Goal: Information Seeking & Learning: Learn about a topic

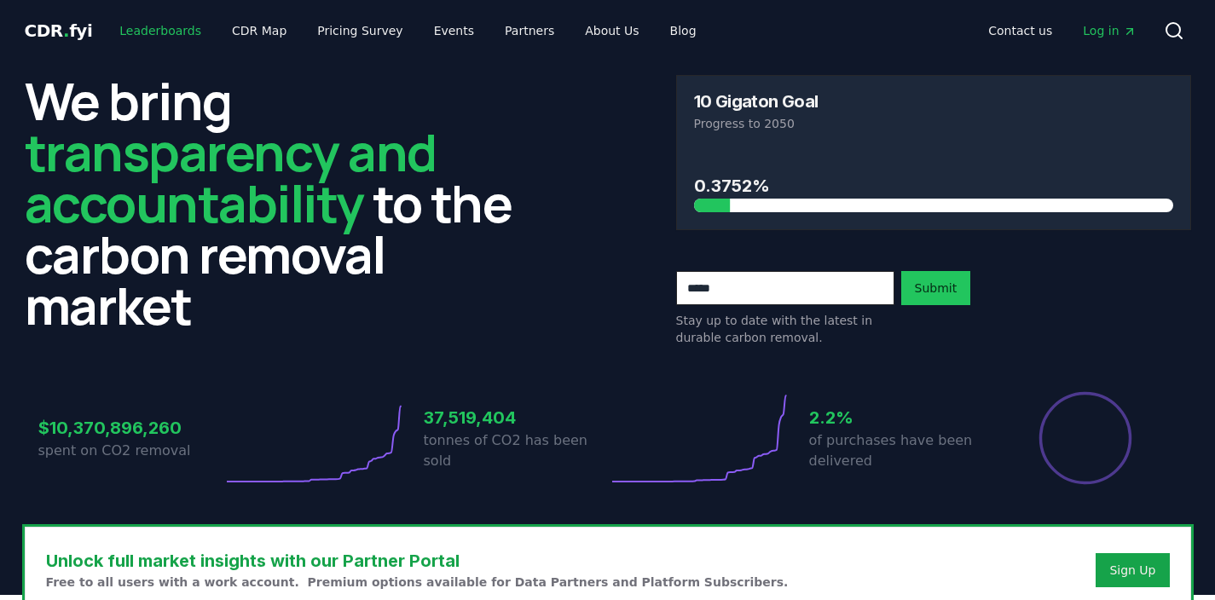
click at [154, 32] on link "Leaderboards" at bounding box center [160, 30] width 109 height 31
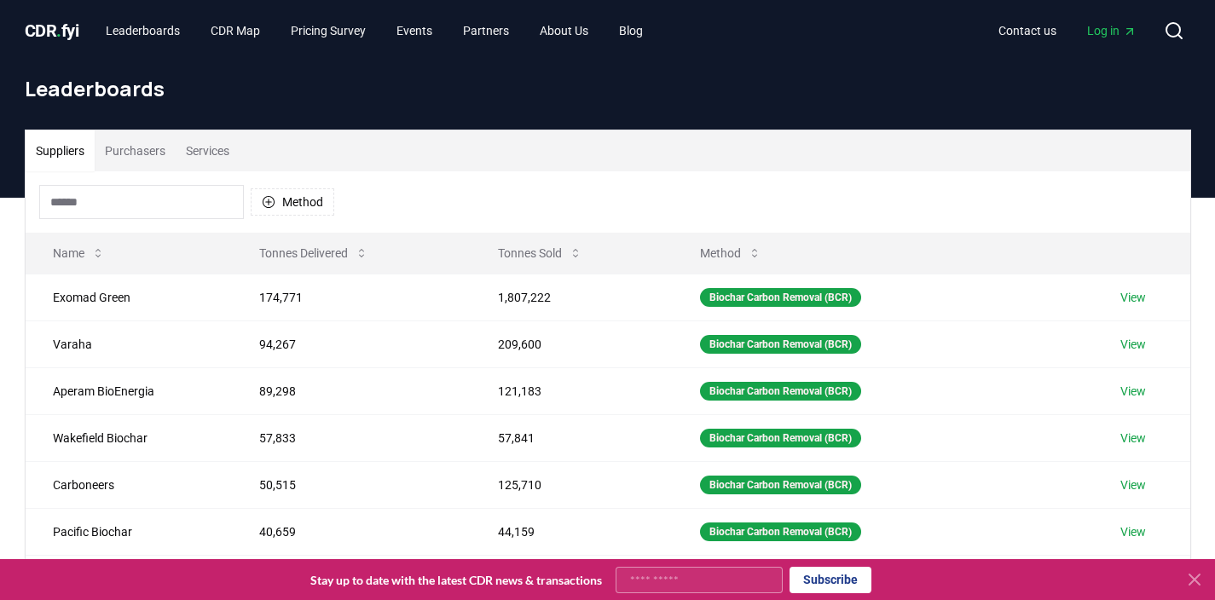
click at [150, 214] on input at bounding box center [141, 202] width 205 height 34
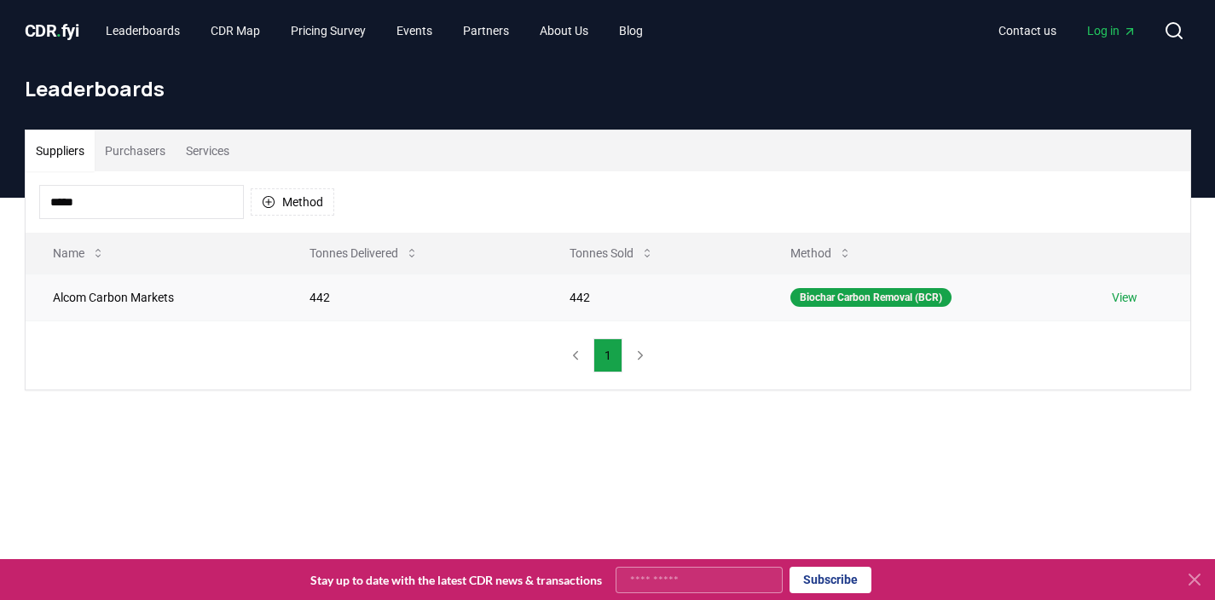
type input "*****"
click at [134, 295] on td "Alcom Carbon Markets" at bounding box center [154, 297] width 257 height 47
click at [1115, 291] on link "View" at bounding box center [1125, 297] width 26 height 17
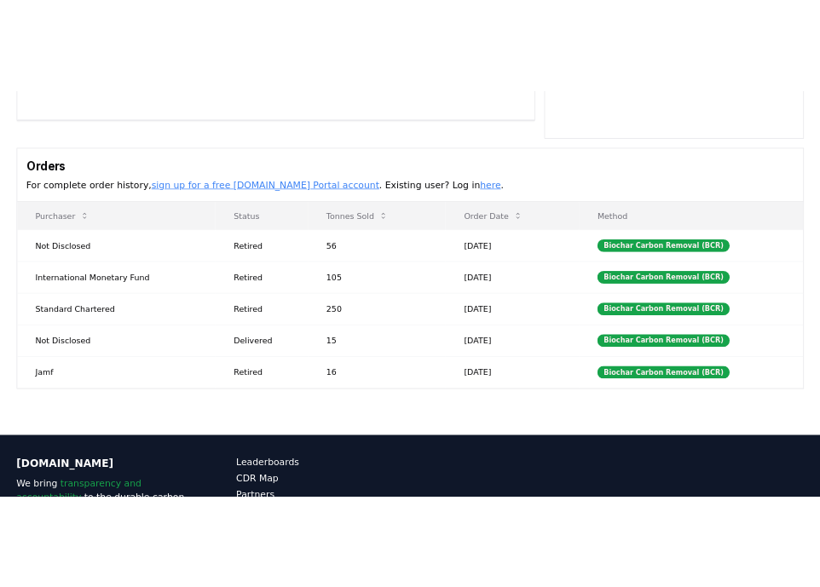
scroll to position [480, 0]
